Goal: Check status

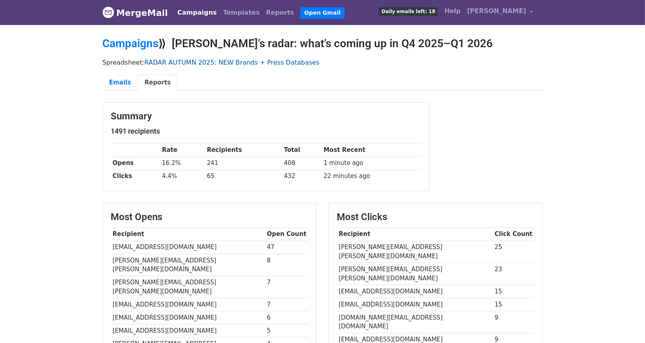
click at [173, 59] on link "RADAR AUTUMN 2025: NEW Brands + Press Databases" at bounding box center [231, 63] width 175 height 8
click at [120, 82] on link "Emails" at bounding box center [119, 83] width 35 height 16
click at [143, 46] on link "Campaigns" at bounding box center [130, 43] width 56 height 13
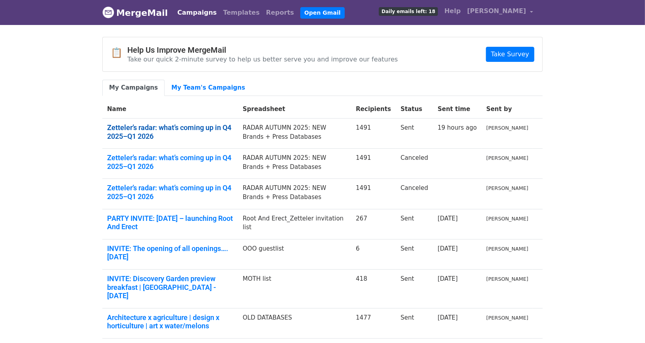
click at [161, 124] on link "Zetteler’s radar: what’s coming up in Q4 2025–Q1 2026" at bounding box center [170, 131] width 126 height 17
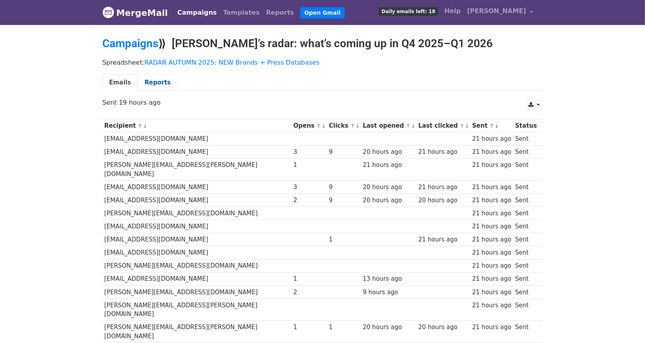
click at [153, 82] on link "Reports" at bounding box center [158, 83] width 40 height 16
